Goal: Check status

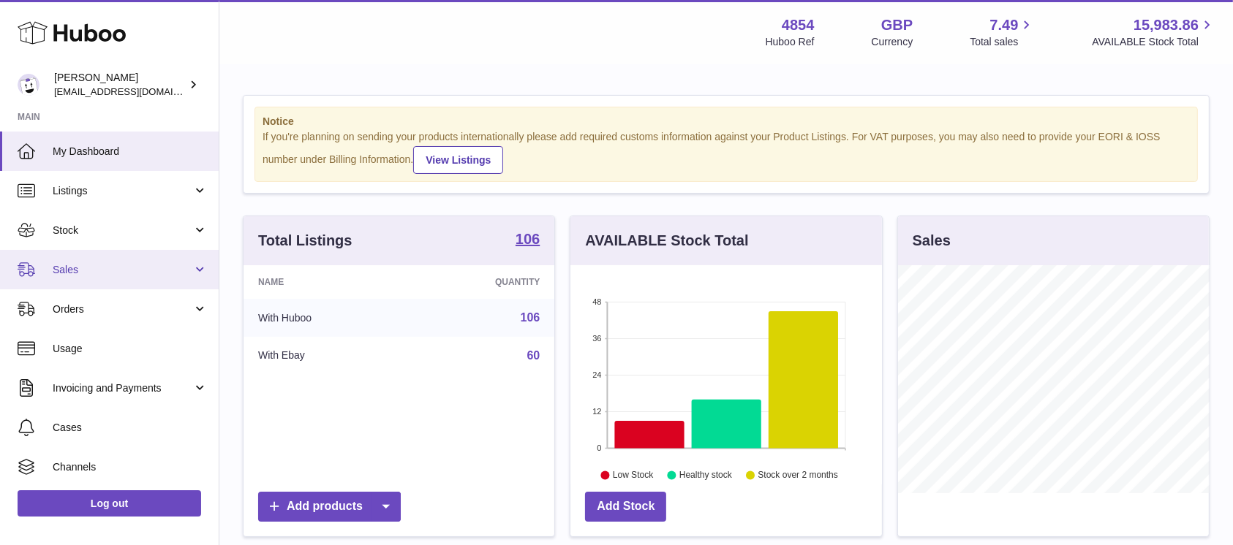
click at [145, 284] on link "Sales" at bounding box center [109, 269] width 219 height 39
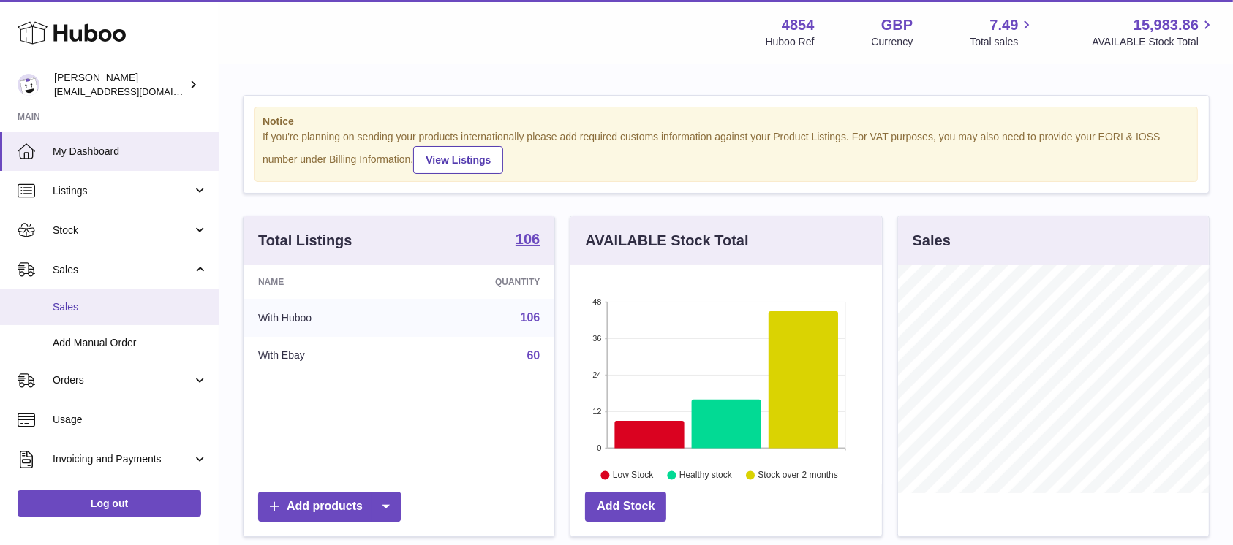
click at [135, 309] on span "Sales" at bounding box center [130, 307] width 155 height 14
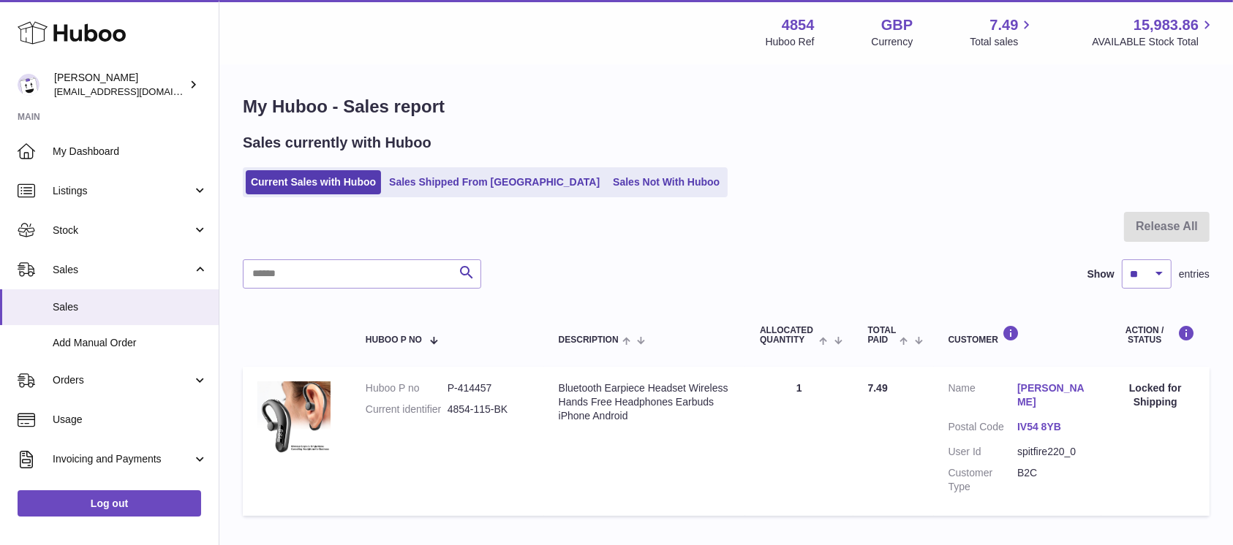
click at [608, 178] on link "Sales Not With Huboo" at bounding box center [666, 182] width 117 height 24
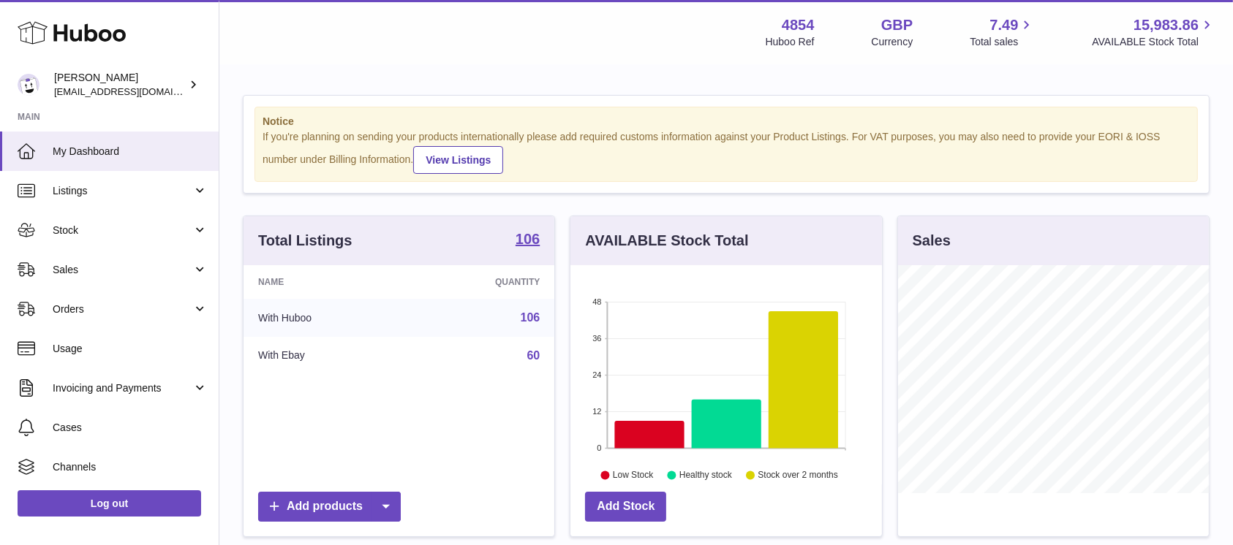
scroll to position [228, 311]
click at [184, 275] on span "Sales" at bounding box center [123, 270] width 140 height 14
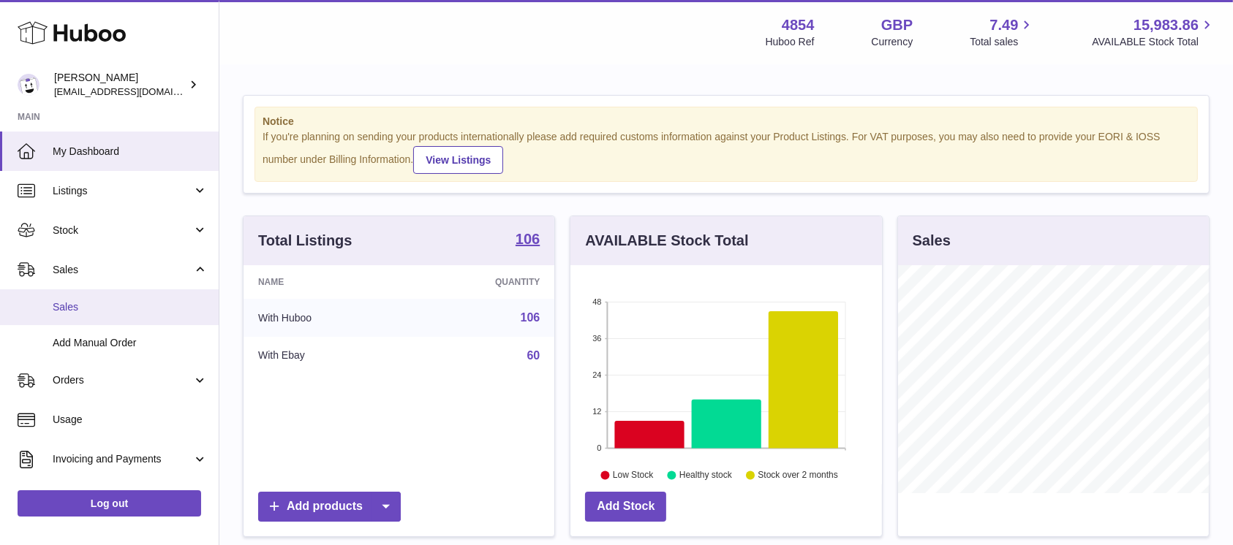
click at [155, 300] on span "Sales" at bounding box center [130, 307] width 155 height 14
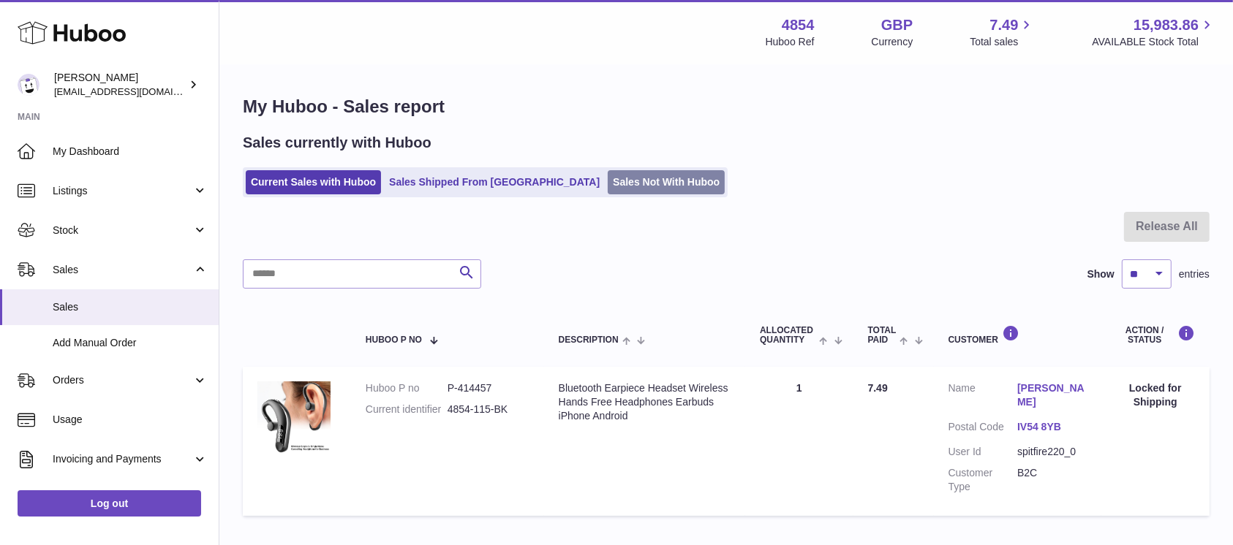
click at [613, 183] on link "Sales Not With Huboo" at bounding box center [666, 182] width 117 height 24
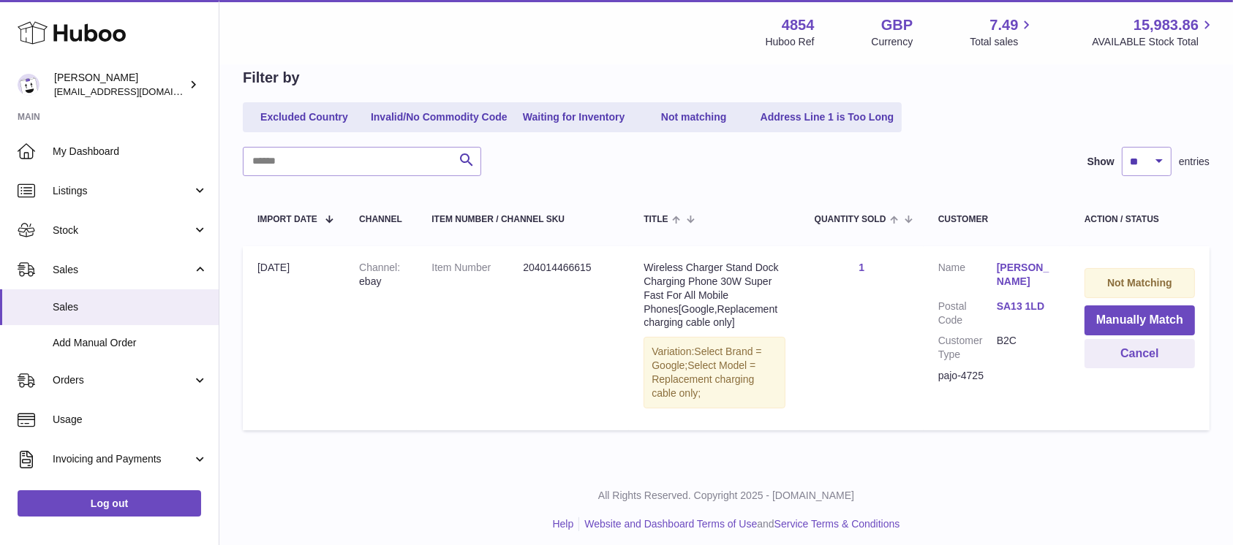
scroll to position [151, 0]
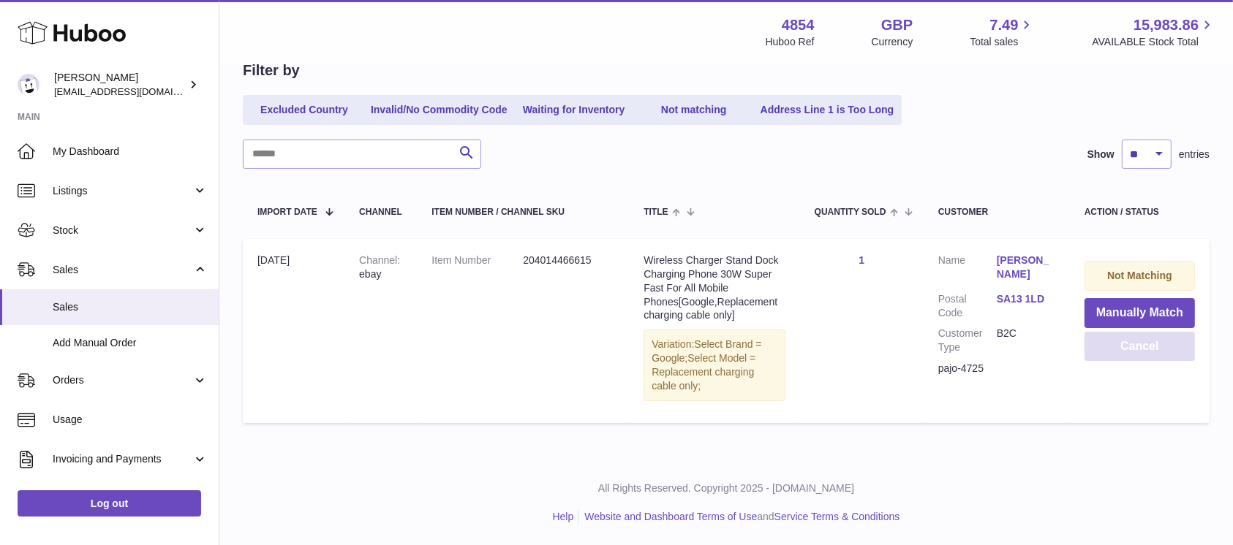
click at [1114, 346] on button "Cancel" at bounding box center [1139, 347] width 110 height 30
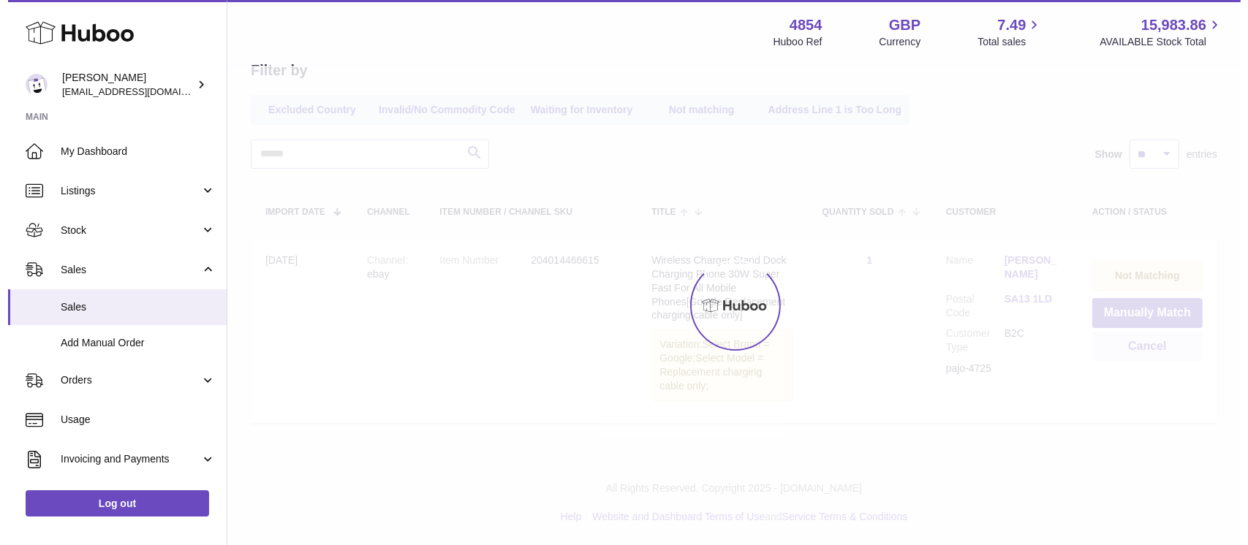
scroll to position [0, 0]
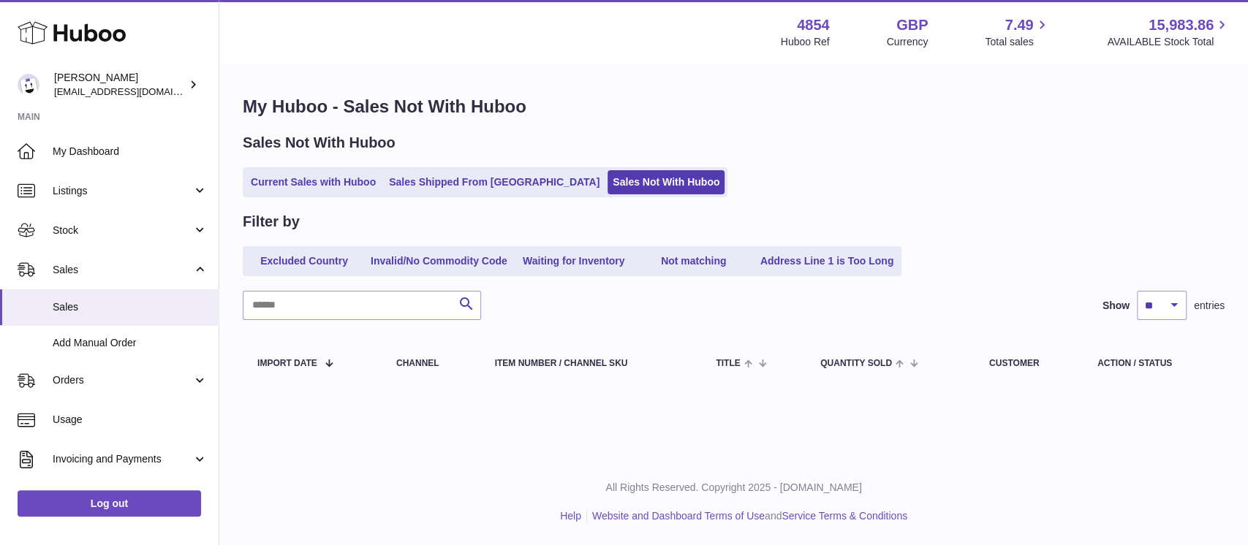
click at [341, 170] on ul "Current Sales with Huboo Sales Shipped From Huboo Sales Not With Huboo" at bounding box center [485, 182] width 485 height 30
click at [341, 179] on link "Current Sales with Huboo" at bounding box center [313, 182] width 135 height 24
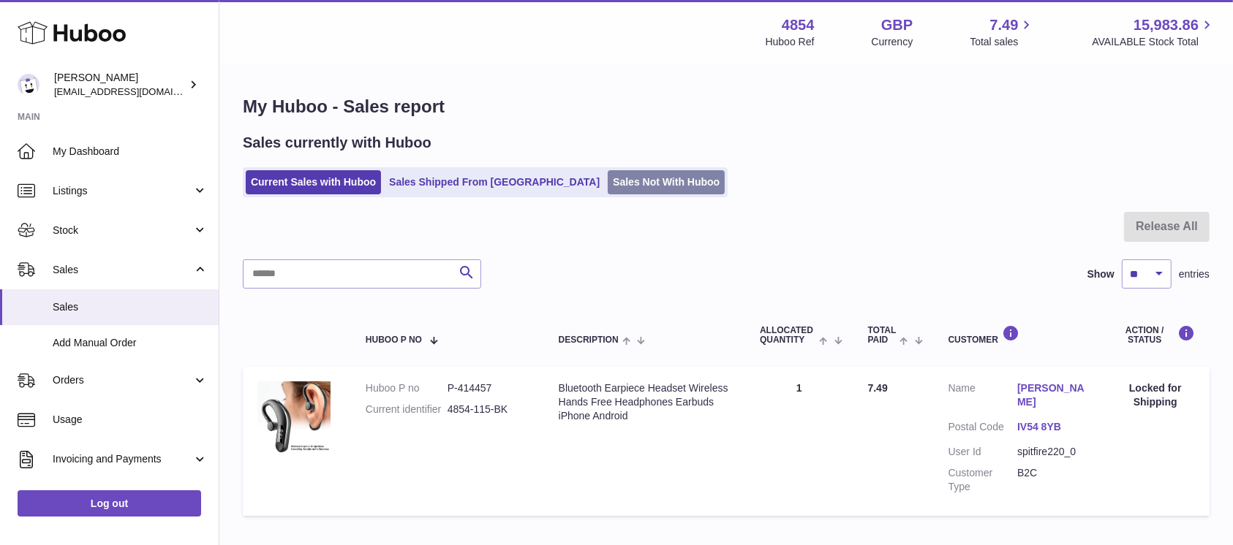
click at [608, 184] on link "Sales Not With Huboo" at bounding box center [666, 182] width 117 height 24
